Goal: Task Accomplishment & Management: Use online tool/utility

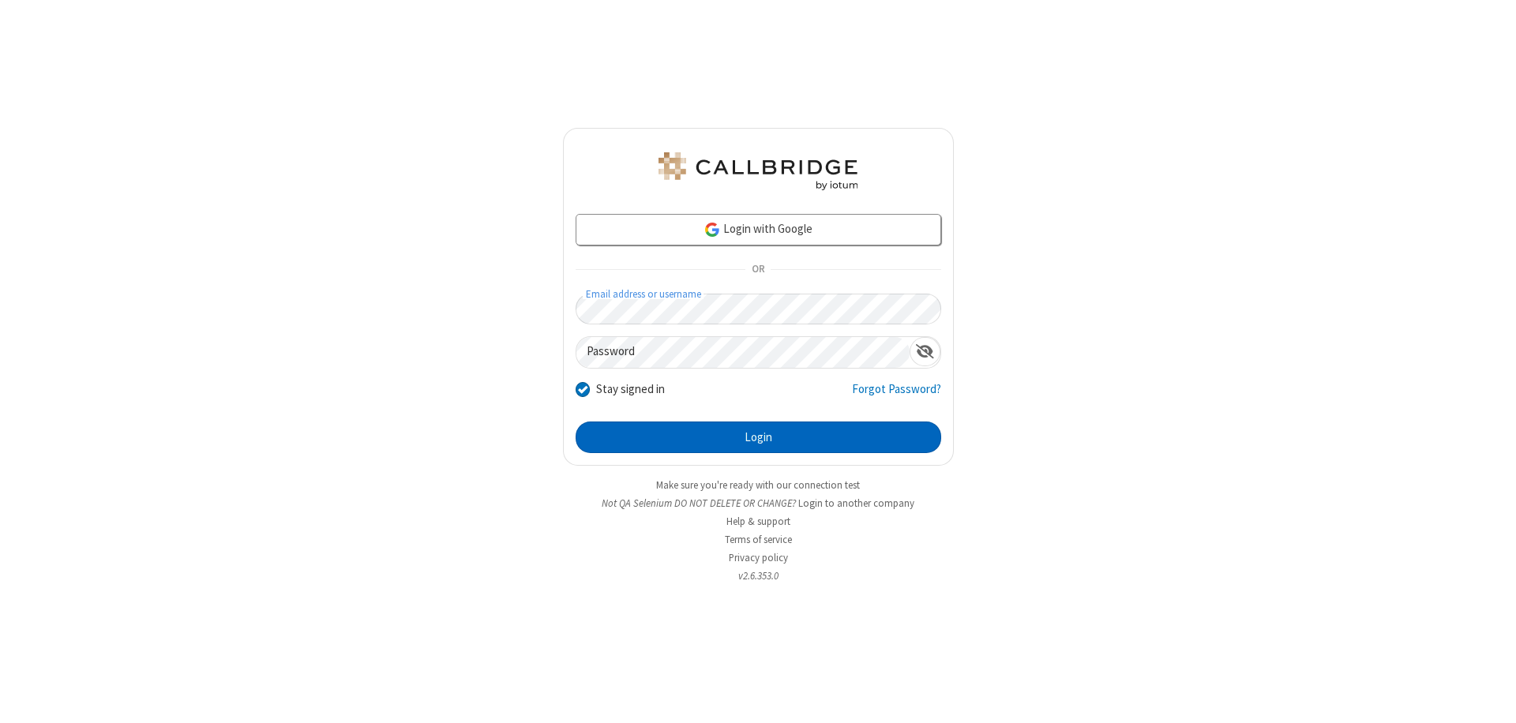
click at [758, 437] on button "Login" at bounding box center [757, 438] width 365 height 32
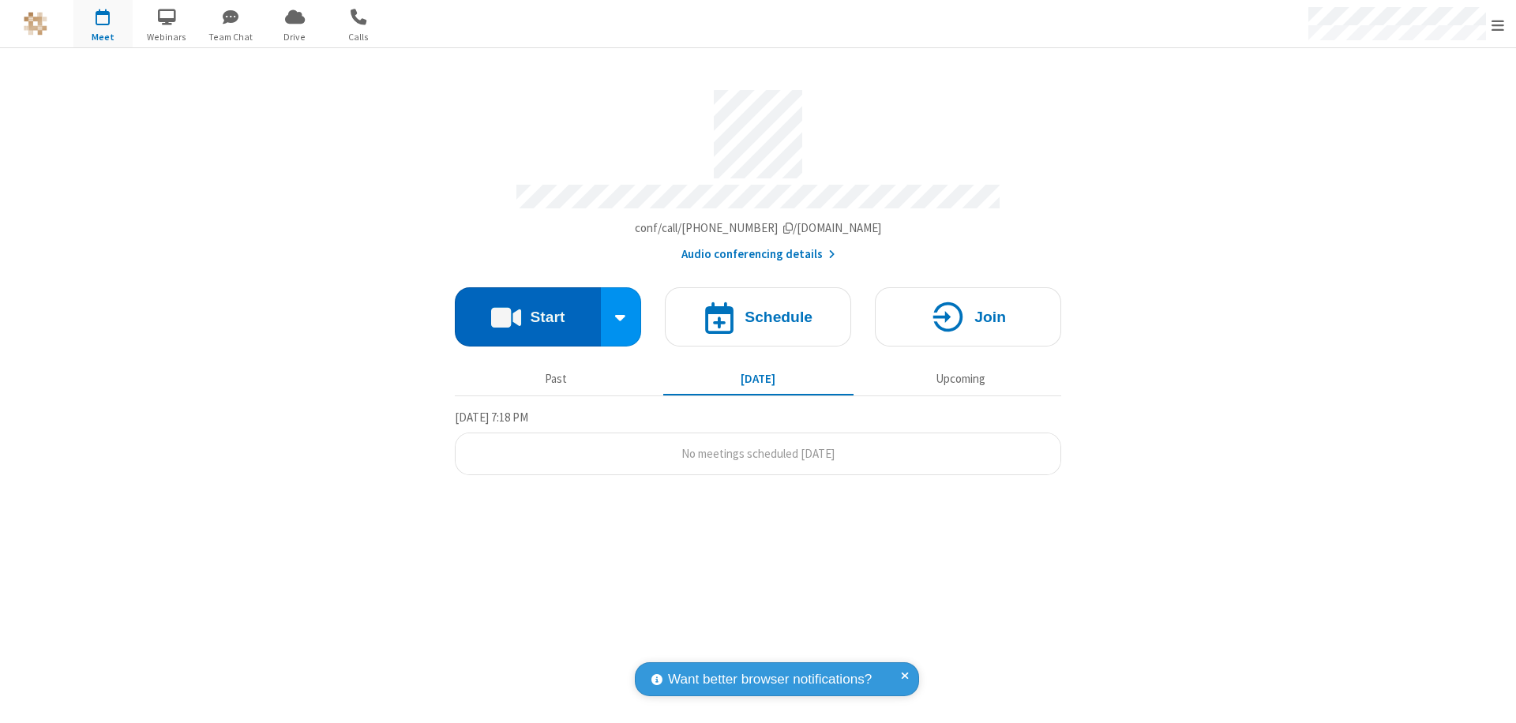
click at [527, 309] on button "Start" at bounding box center [528, 316] width 146 height 59
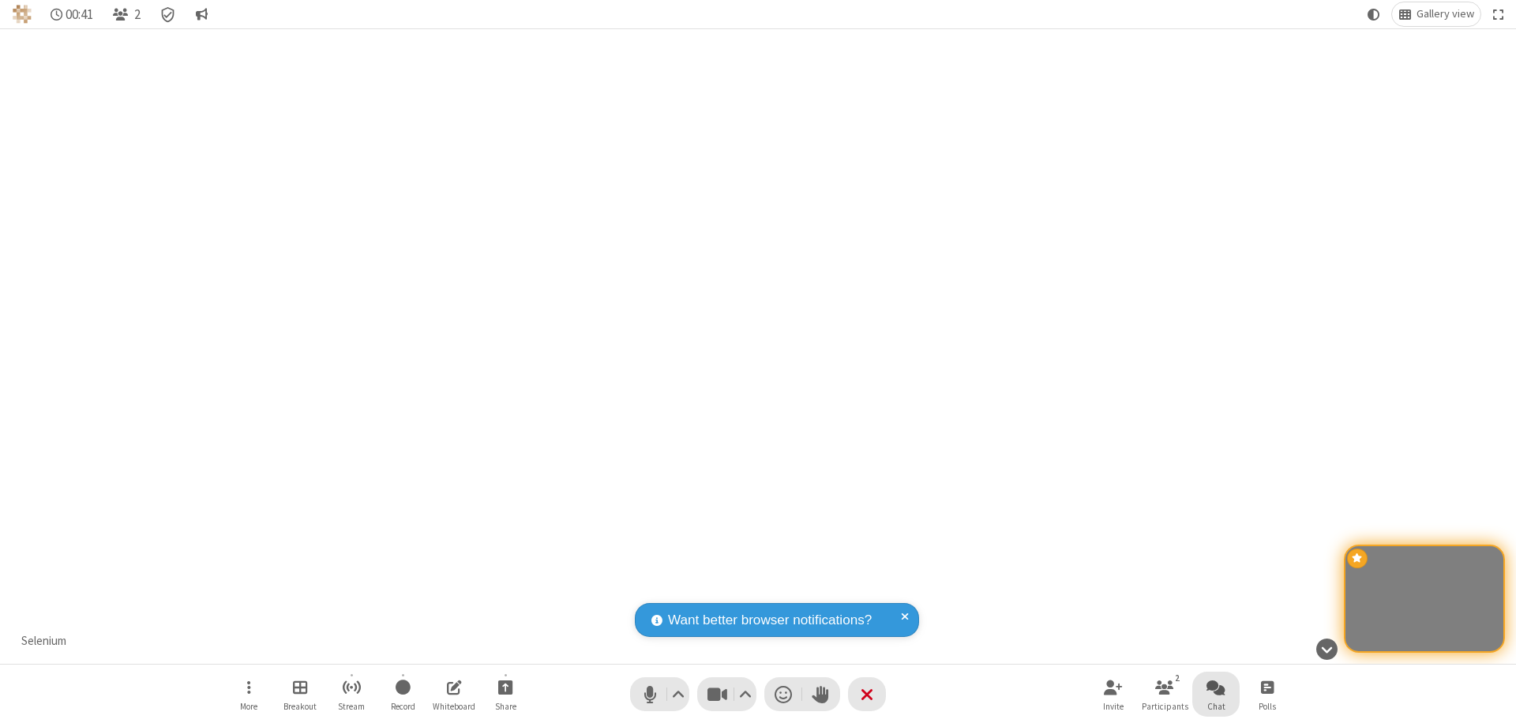
click at [1216, 687] on span "Open chat" at bounding box center [1215, 687] width 19 height 20
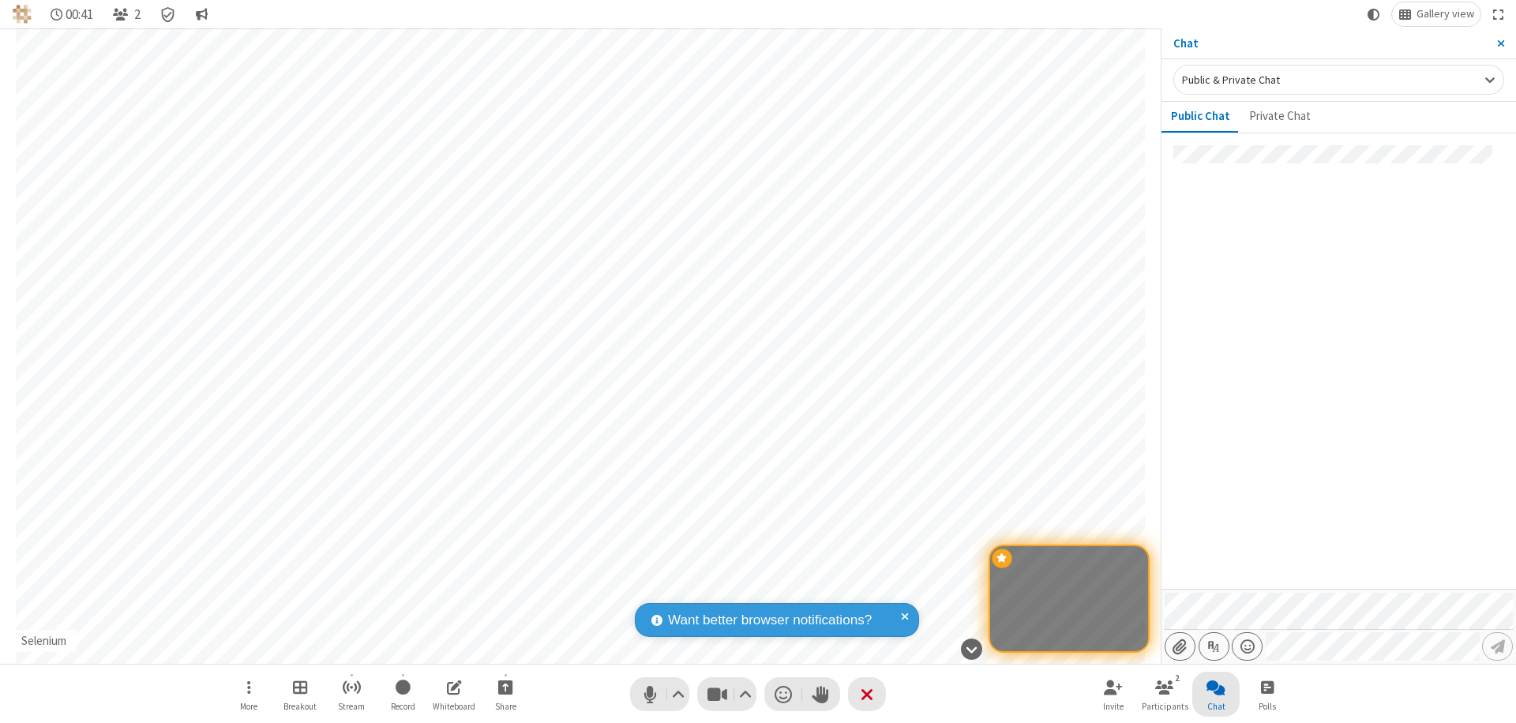
type input "C:\fakepath\doc_test.docx"
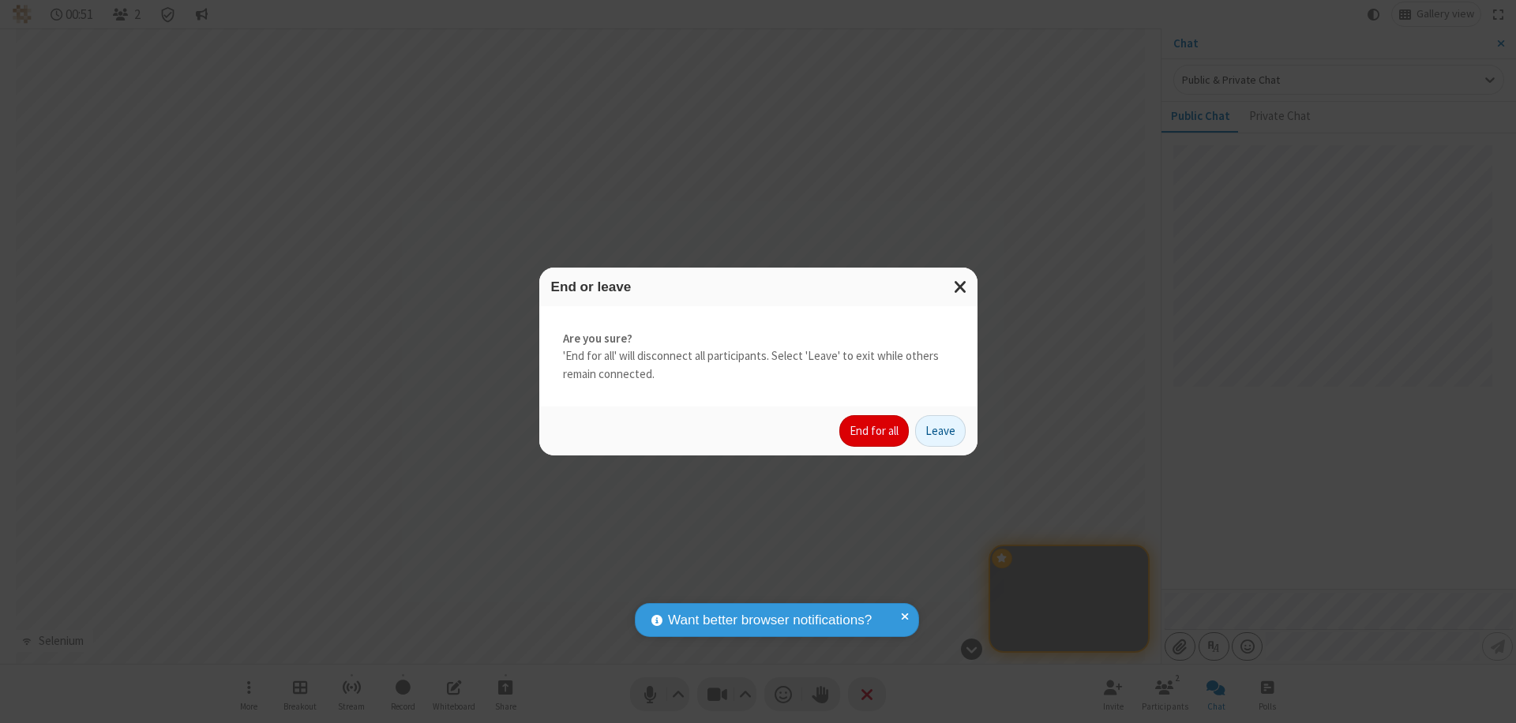
click at [875, 431] on button "End for all" at bounding box center [873, 431] width 69 height 32
